Goal: Task Accomplishment & Management: Use online tool/utility

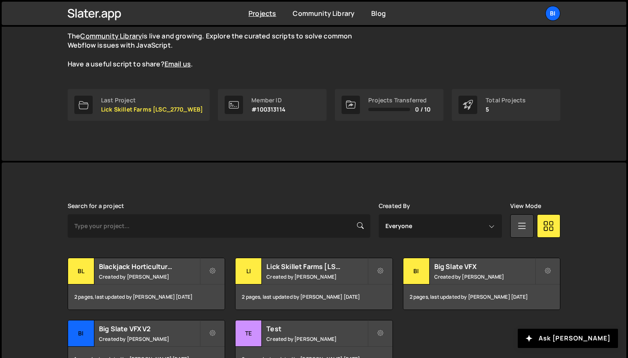
scroll to position [134, 0]
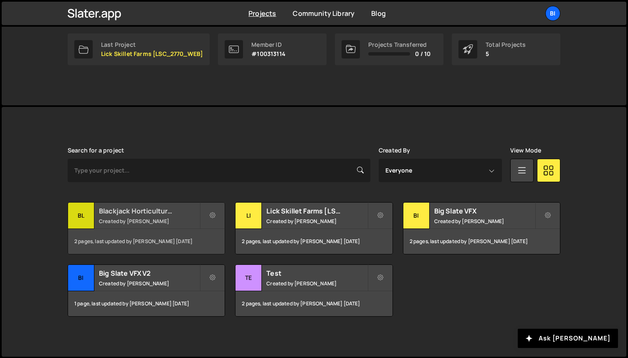
click at [163, 214] on h2 "Blackjack Horticulture [BJ_2719_WEBDEV]" at bounding box center [149, 210] width 101 height 9
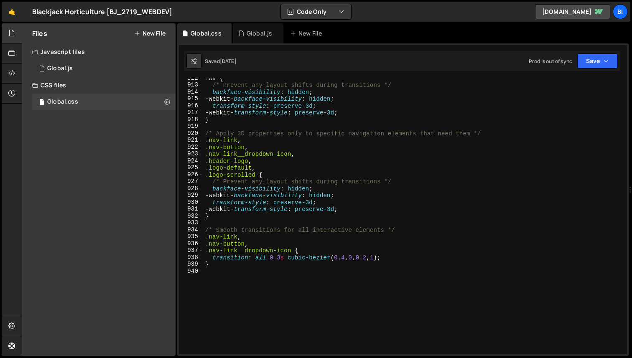
scroll to position [6337, 0]
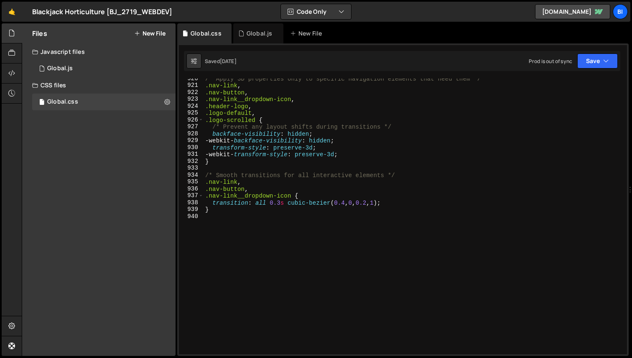
click at [288, 267] on div "/* Apply 3D properties only to specific navigation elements that need them */ .…" at bounding box center [413, 219] width 420 height 289
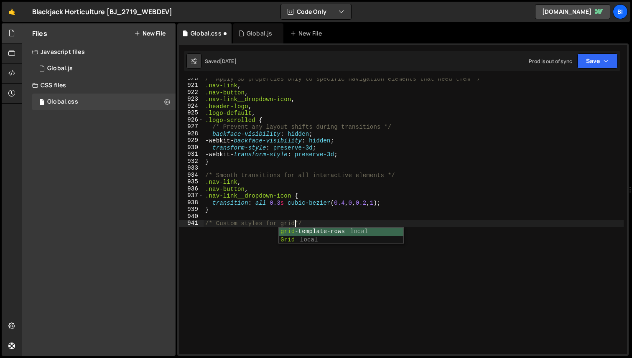
type textarea "/* Custom styles for grids */"
click at [340, 297] on div "/* Apply 3D properties only to specific navigation elements that need them */ .…" at bounding box center [413, 219] width 420 height 289
paste textarea "image_group_three"
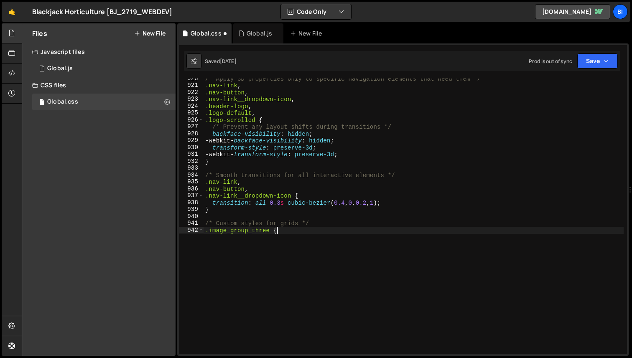
type textarea ".image_group_three {"
paste textarea "img_parallax_container"
type textarea ".image_group_three .img_parallax_container:last-of-type {"
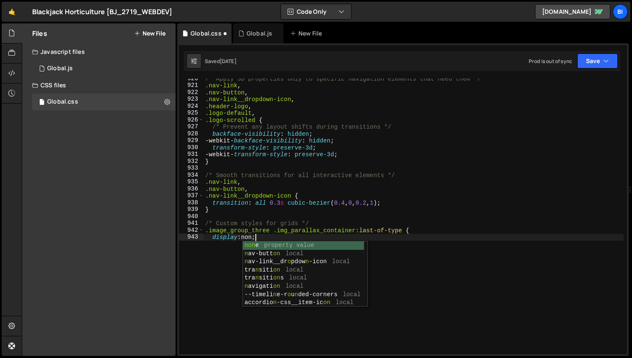
type textarea "display: none;"
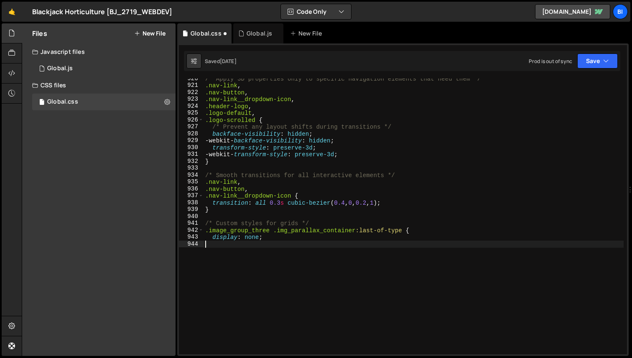
type textarea "}"
click at [278, 244] on div "/* Apply 3D properties only to specific navigation elements that need them */ .…" at bounding box center [413, 219] width 420 height 289
click at [290, 237] on div "/* Apply 3D properties only to specific navigation elements that need them */ .…" at bounding box center [413, 219] width 420 height 289
type textarea "display: none;"
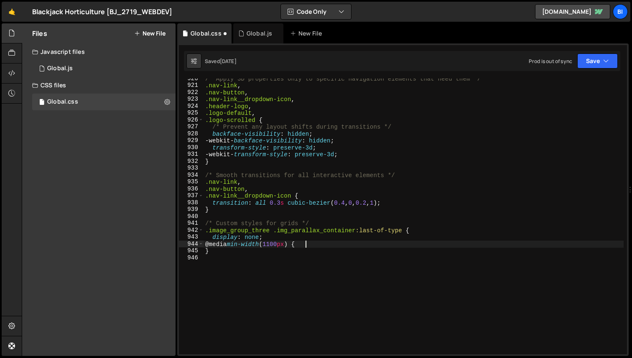
type textarea "@media min-width(1100px) { )"
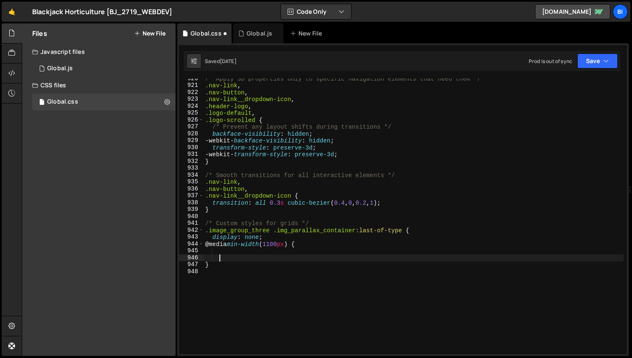
scroll to position [0, 1]
click at [206, 256] on div "/* Apply 3D properties only to specific navigation elements that need them */ .…" at bounding box center [413, 219] width 420 height 289
type textarea "}"
click at [230, 251] on div "/* Apply 3D properties only to specific navigation elements that need them */ .…" at bounding box center [413, 219] width 420 height 289
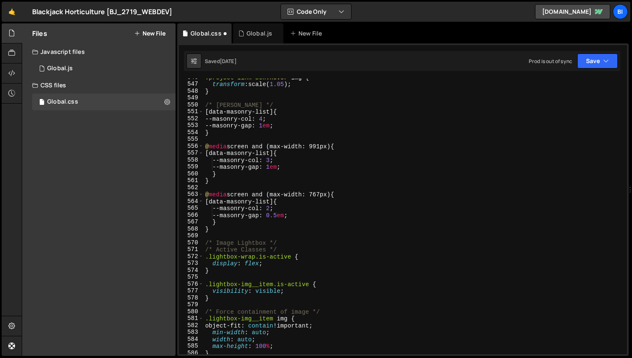
scroll to position [3730, 0]
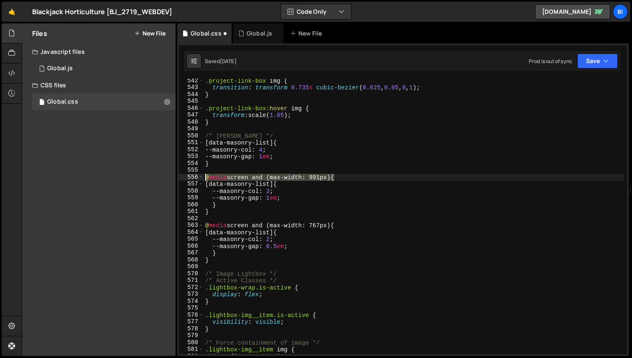
drag, startPoint x: 336, startPoint y: 174, endPoint x: 205, endPoint y: 175, distance: 130.3
click at [205, 175] on div ".project-link-box img { transition : transform 0.735 s cubic-bezier ( 0.625 , 0…" at bounding box center [413, 221] width 420 height 289
type textarea "@media screen and (max-width: 991px) {"
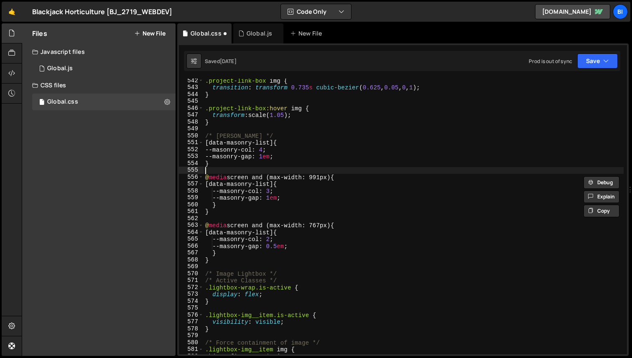
click at [243, 169] on div ".project-link-box img { transition : transform 0.735 s cubic-bezier ( 0.625 , 0…" at bounding box center [413, 221] width 420 height 289
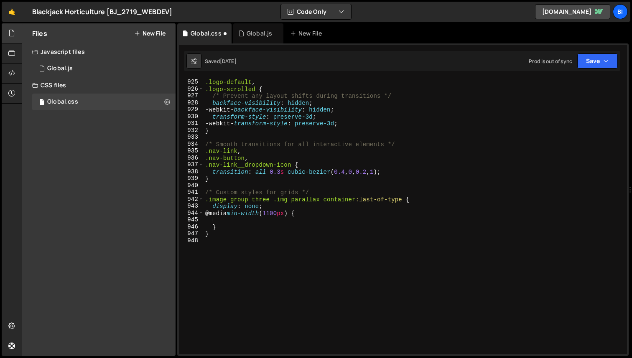
scroll to position [6392, 0]
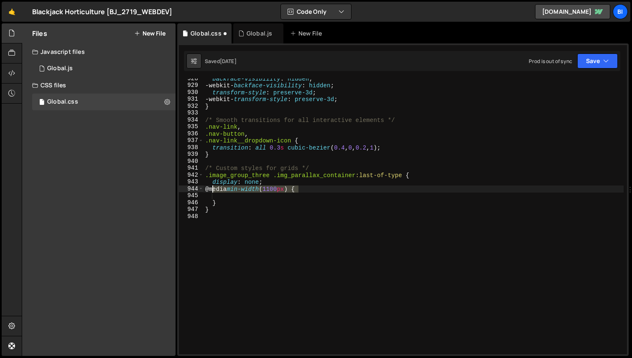
drag, startPoint x: 299, startPoint y: 187, endPoint x: 211, endPoint y: 190, distance: 88.2
click at [211, 190] on div "backface-visibility : hidden ; -webkit- backface-visibility : hidden ; transfor…" at bounding box center [413, 219] width 420 height 289
paste textarea "screen and (max-width: 991"
click at [331, 188] on div "backface-visibility : hidden ; -webkit- backface-visibility : hidden ; transfor…" at bounding box center [413, 219] width 420 height 289
type textarea "@media screen and (max-width: 1100px) {"
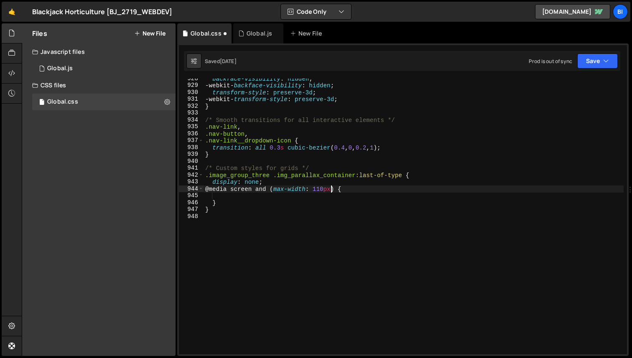
scroll to position [0, 9]
click at [278, 192] on div "backface-visibility : hidden ; -webkit- backface-visibility : hidden ; transfor…" at bounding box center [413, 219] width 420 height 289
click at [278, 193] on div "backface-visibility : hidden ; -webkit- backface-visibility : hidden ; transfor…" at bounding box center [413, 219] width 420 height 289
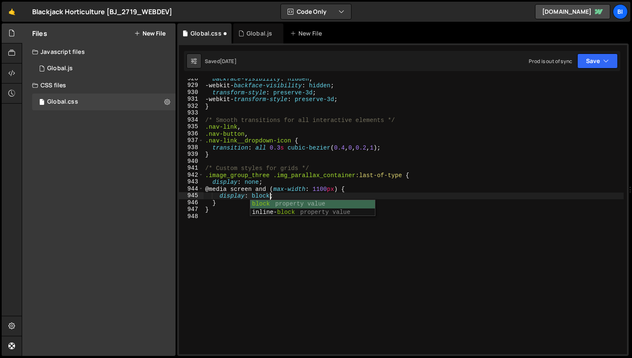
scroll to position [0, 4]
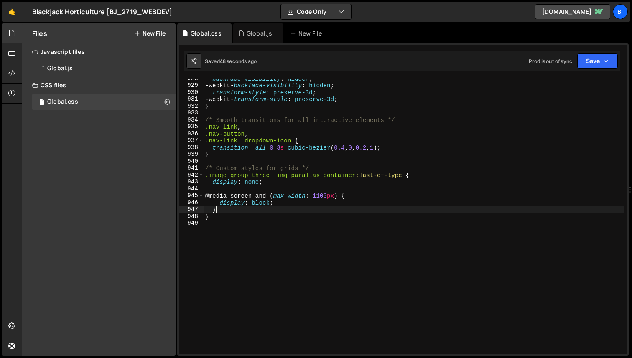
click at [317, 207] on div "backface-visibility : hidden ; -webkit- backface-visibility : hidden ; transfor…" at bounding box center [413, 219] width 420 height 289
click at [290, 201] on div "backface-visibility : hidden ; -webkit- backface-visibility : hidden ; transfor…" at bounding box center [413, 219] width 420 height 289
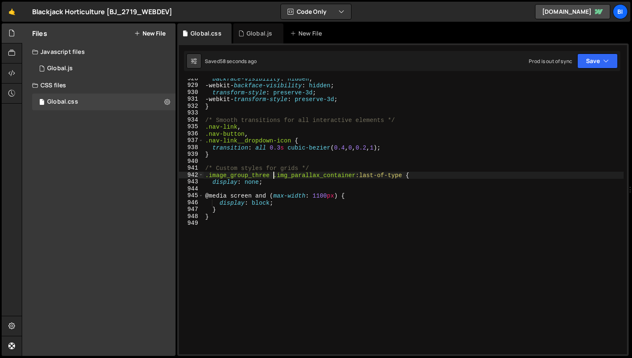
click at [274, 174] on div "backface-visibility : hidden ; -webkit- backface-visibility : hidden ; transfor…" at bounding box center [413, 219] width 420 height 289
click at [314, 177] on div "backface-visibility : hidden ; -webkit- backface-visibility : hidden ; transfor…" at bounding box center [413, 219] width 420 height 289
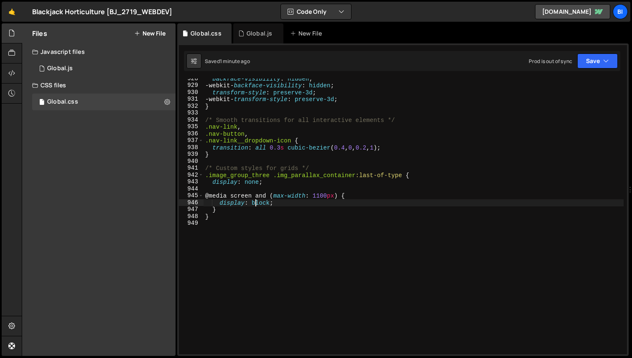
click at [256, 205] on div "backface-visibility : hidden ; -webkit- backface-visibility : hidden ; transfor…" at bounding box center [413, 219] width 420 height 289
click at [287, 207] on div "backface-visibility : hidden ; -webkit- backface-visibility : hidden ; transfor…" at bounding box center [413, 219] width 420 height 289
type textarea "}"
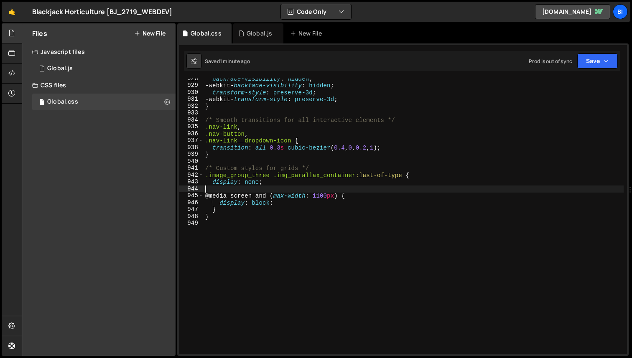
click at [294, 192] on div "backface-visibility : hidden ; -webkit- backface-visibility : hidden ; transfor…" at bounding box center [413, 219] width 420 height 289
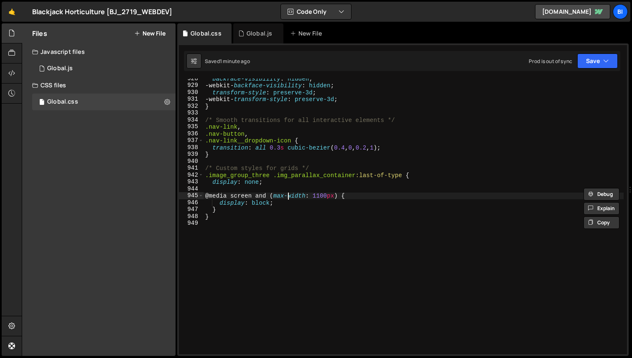
click at [287, 196] on div "backface-visibility : hidden ; -webkit- backface-visibility : hidden ; transfor…" at bounding box center [413, 219] width 420 height 289
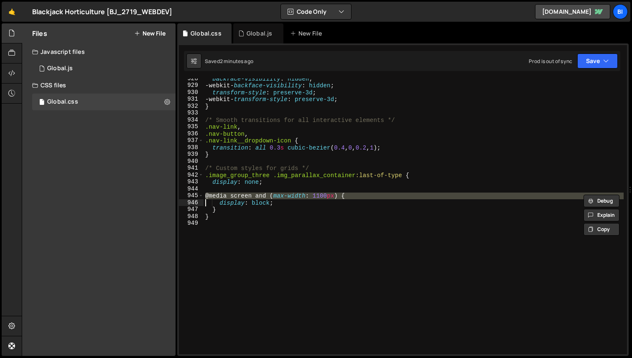
click at [287, 196] on div "backface-visibility : hidden ; -webkit- backface-visibility : hidden ; transfor…" at bounding box center [413, 219] width 420 height 289
paste textarea "@media screen and (max-width: 991px)"
click at [369, 195] on div "backface-visibility : hidden ; -webkit- backface-visibility : hidden ; transfor…" at bounding box center [413, 217] width 420 height 276
type textarea "@media screen and (max-width: 1100px) {"
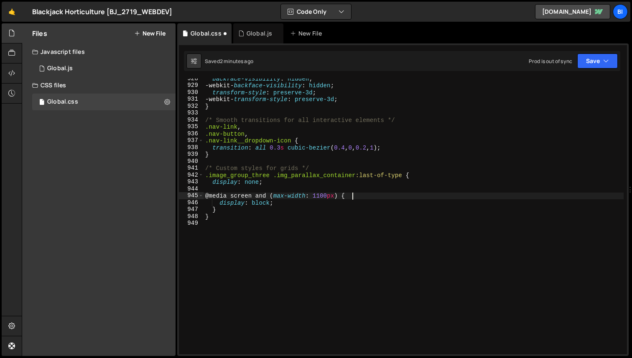
scroll to position [0, 0]
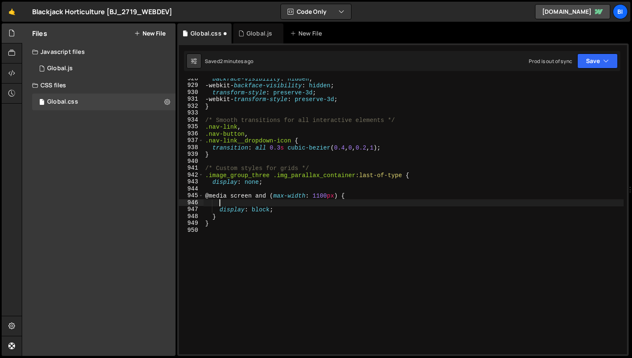
paste textarea "@media screen and (max-width: 991px)"
type textarea "@media screen and (max-width: 991px)"
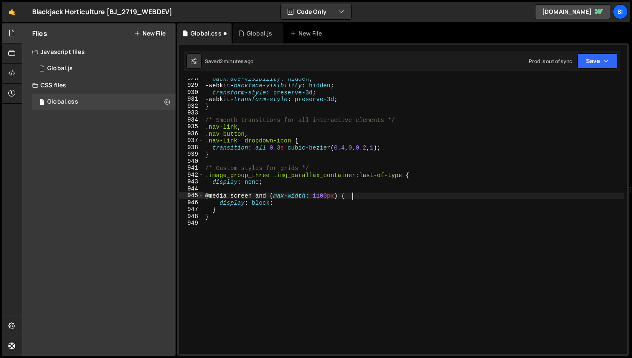
click at [289, 195] on div "backface-visibility : hidden ; -webkit- backface-visibility : hidden ; transfor…" at bounding box center [413, 219] width 420 height 289
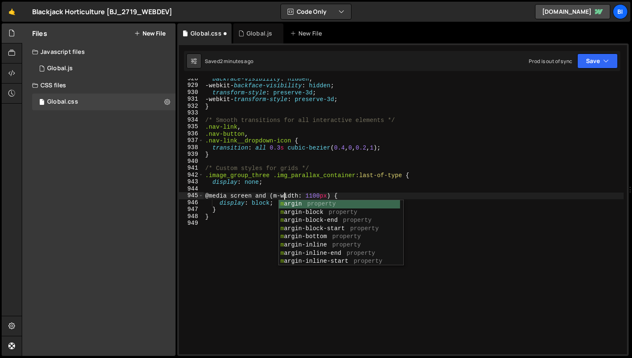
scroll to position [0, 6]
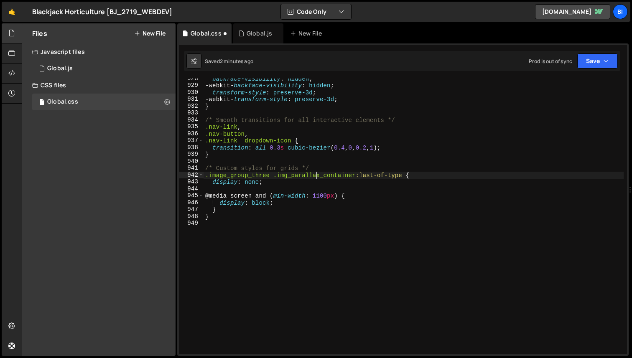
click at [317, 175] on div "backface-visibility : hidden ; -webkit- backface-visibility : hidden ; transfor…" at bounding box center [413, 219] width 420 height 289
click at [370, 167] on div "backface-visibility : hidden ; -webkit- backface-visibility : hidden ; transfor…" at bounding box center [413, 219] width 420 height 289
type textarea "/* Custom styles for grids */"
